Goal: Navigation & Orientation: Find specific page/section

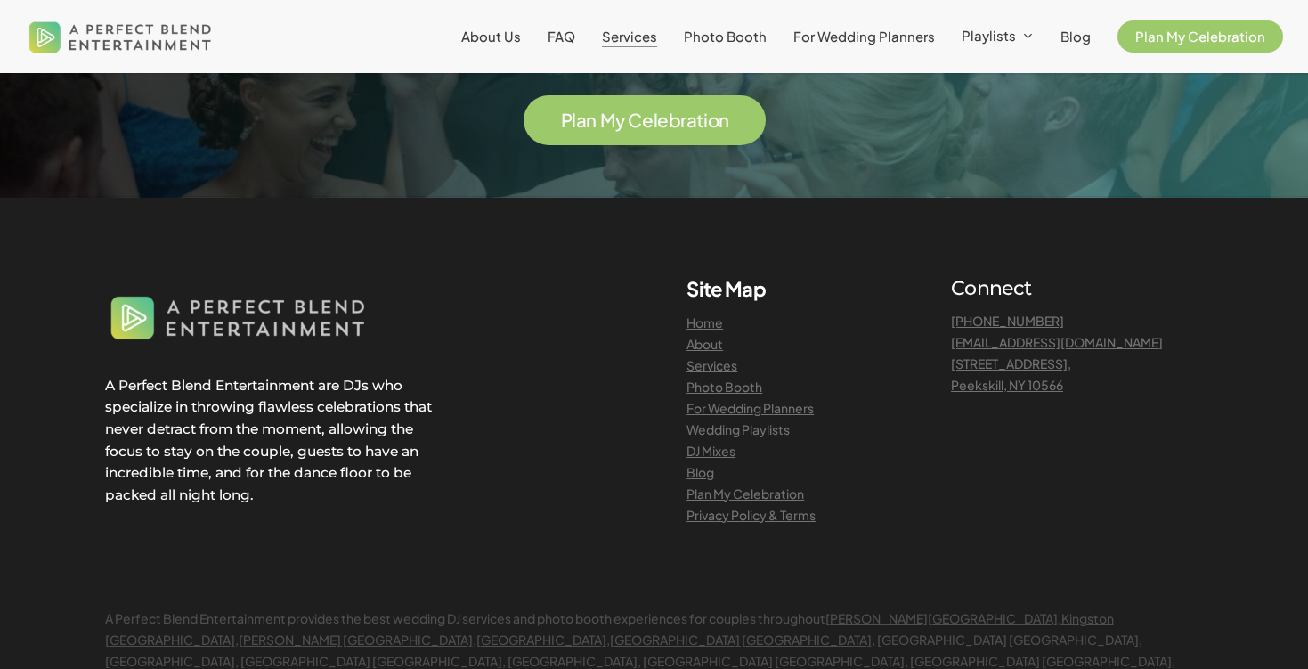
scroll to position [3949, 0]
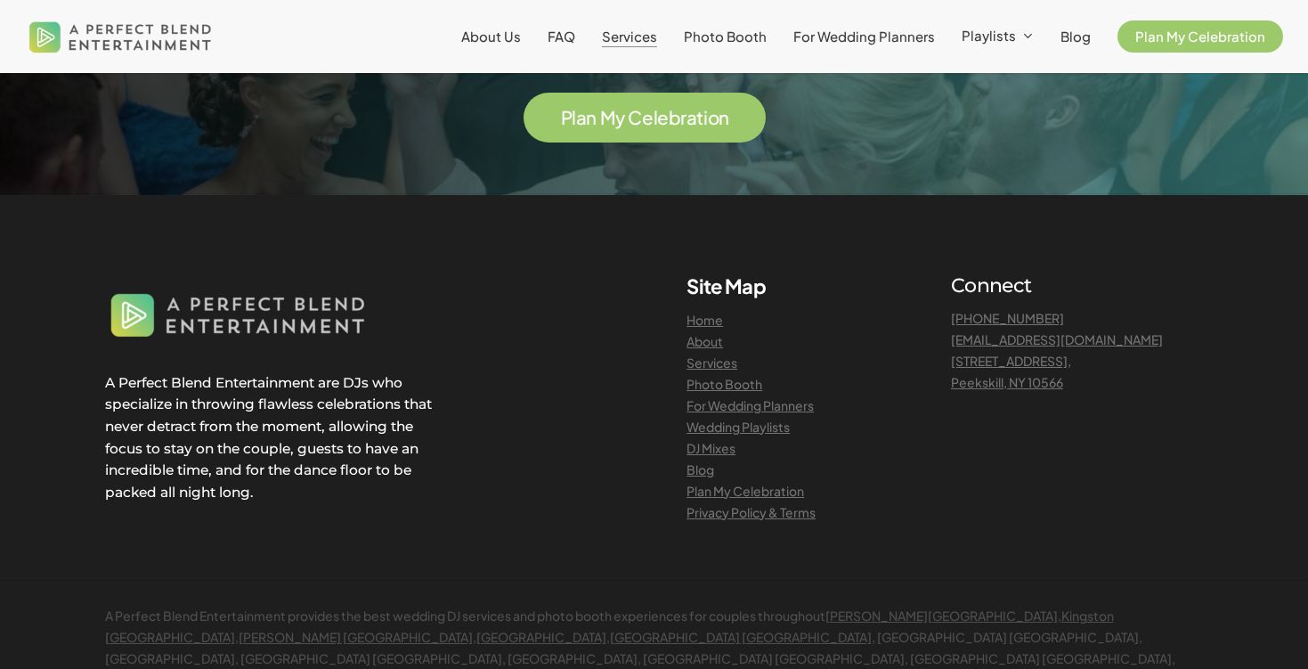
click at [731, 354] on link "Services" at bounding box center [711, 362] width 51 height 16
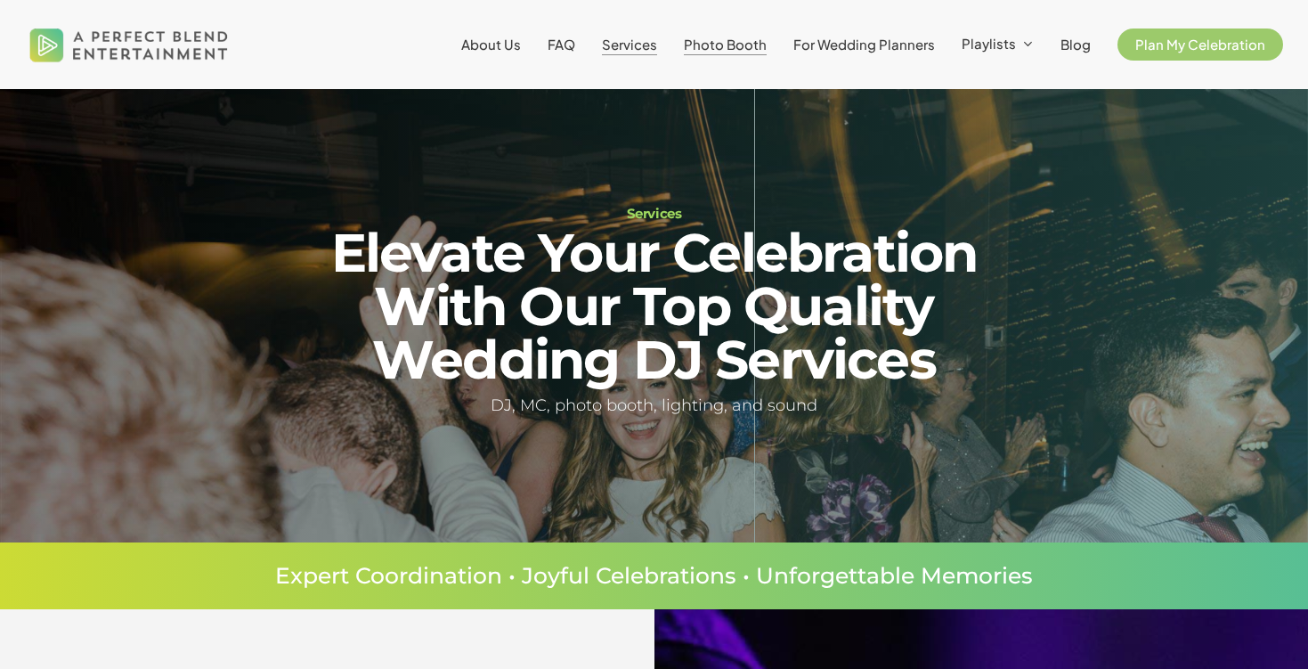
click at [711, 42] on span "Photo Booth" at bounding box center [725, 44] width 83 height 17
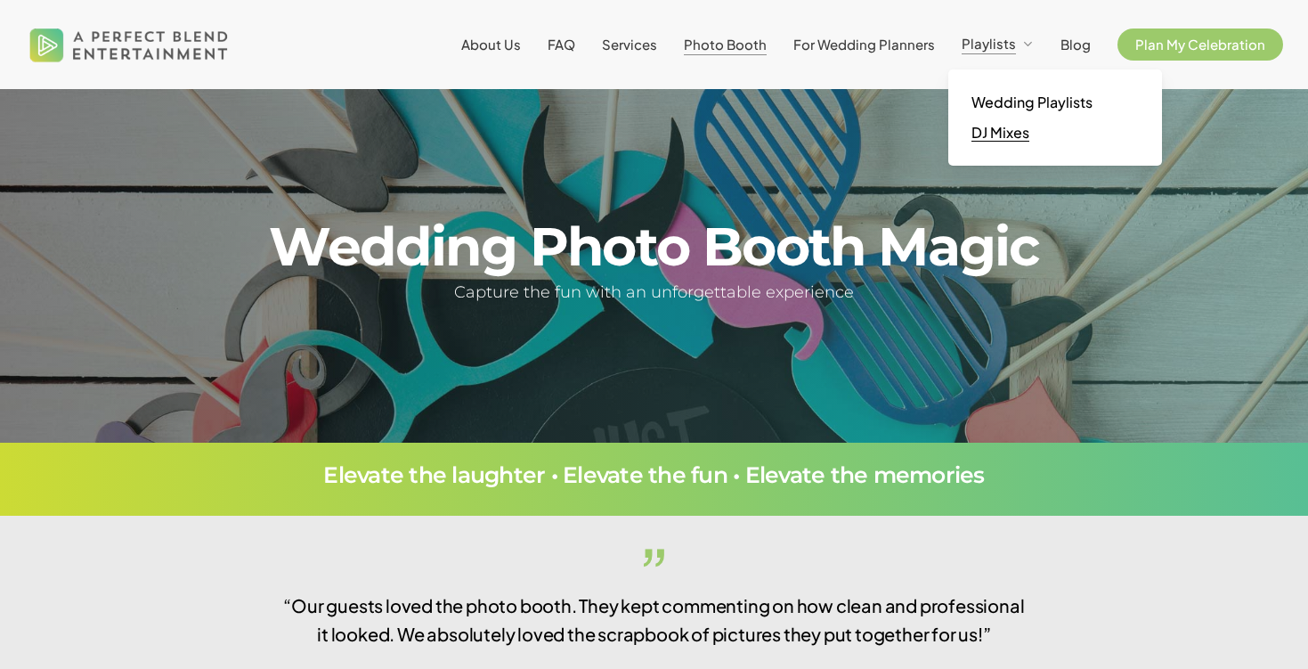
click at [990, 137] on span "DJ Mixes" at bounding box center [1000, 132] width 58 height 19
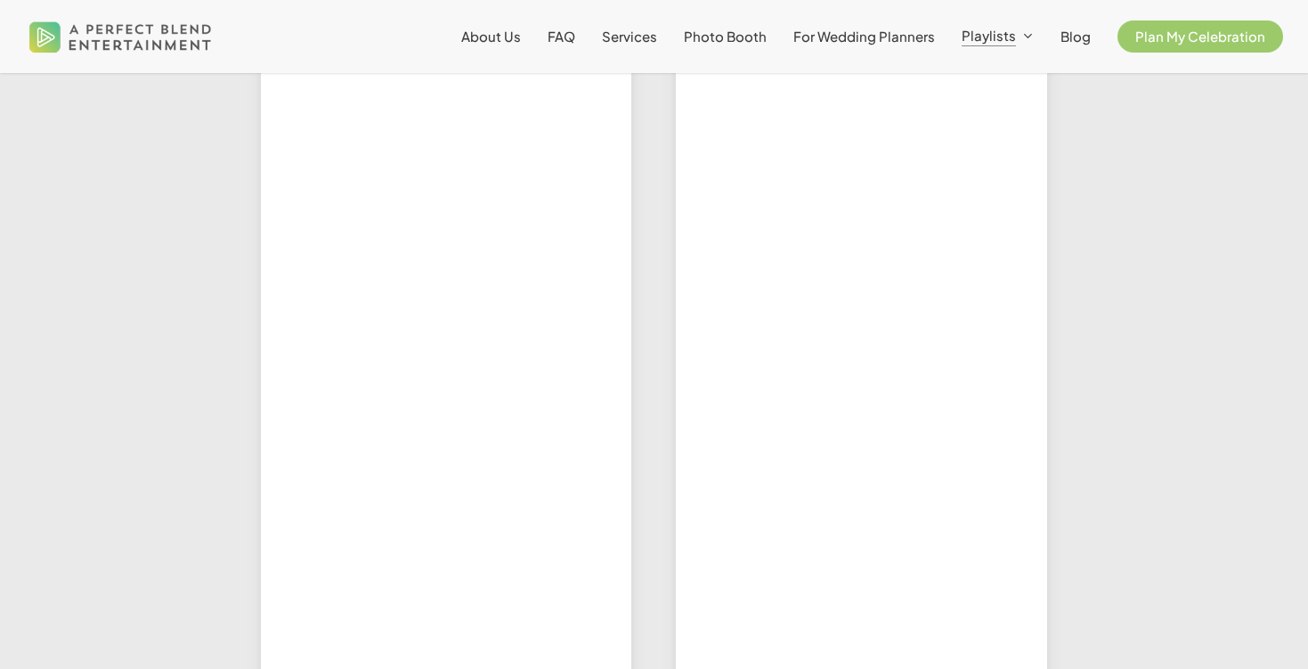
scroll to position [697, 0]
